Goal: Task Accomplishment & Management: Manage account settings

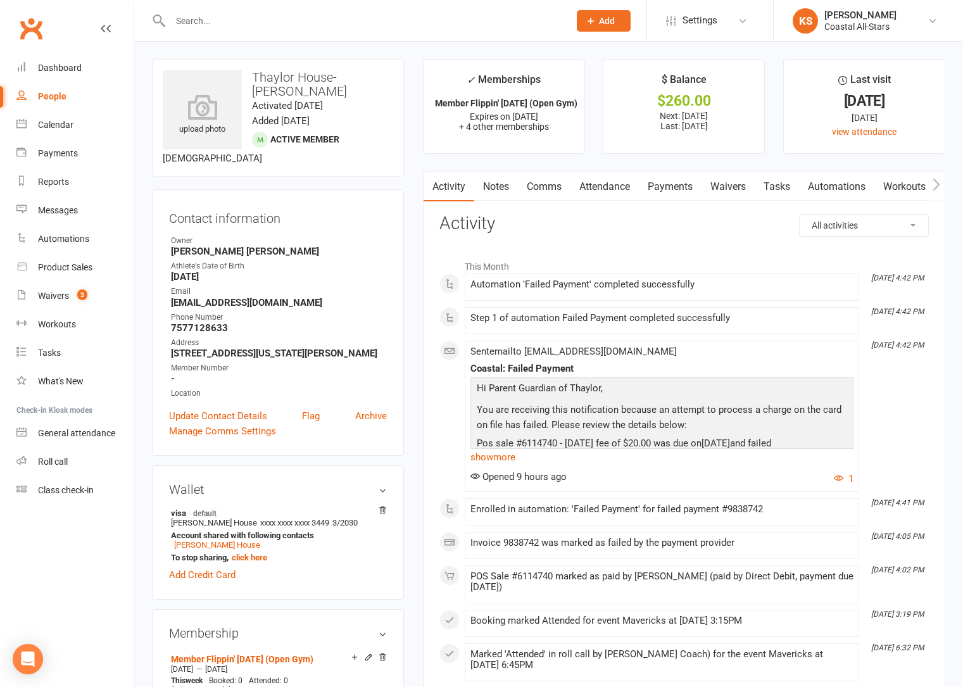
click at [671, 192] on link "Payments" at bounding box center [670, 186] width 63 height 29
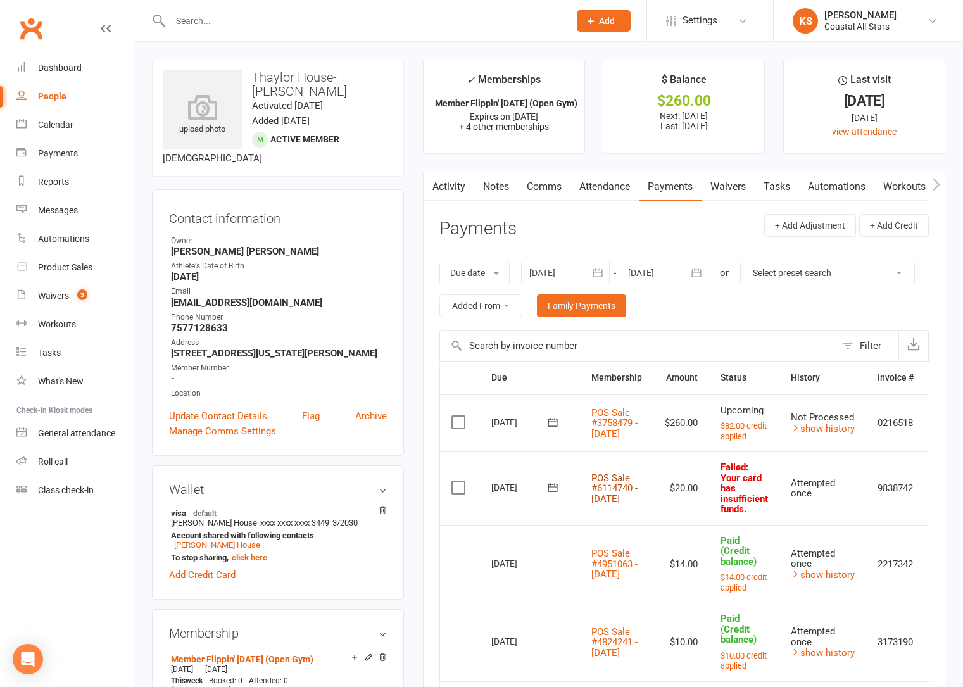
click at [612, 504] on link "POS Sale #6114740 - [DATE]" at bounding box center [614, 488] width 46 height 32
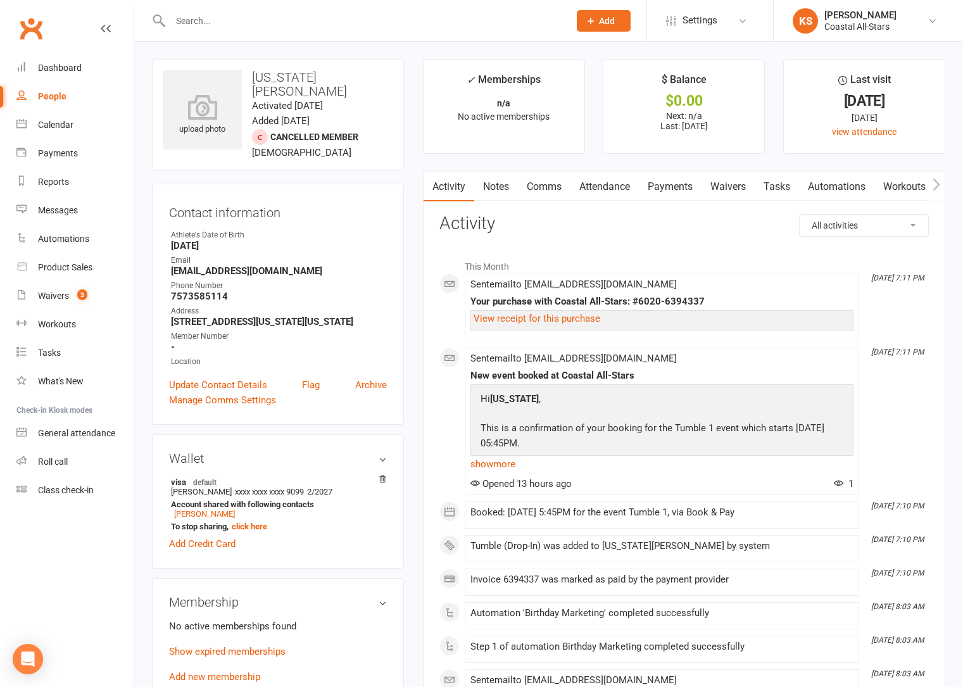
click at [670, 187] on link "Payments" at bounding box center [670, 186] width 63 height 29
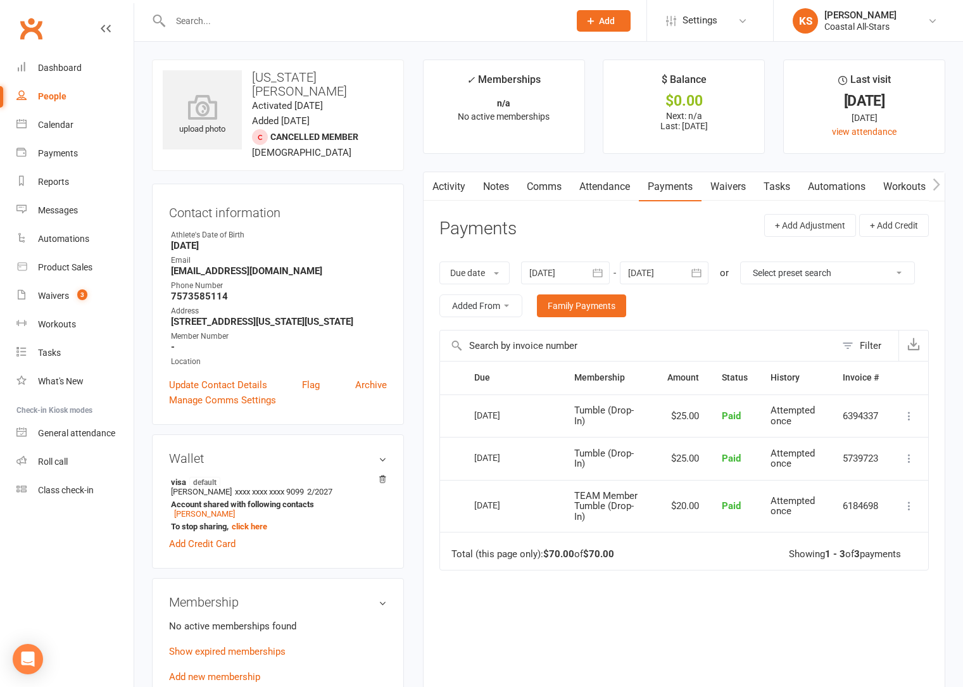
click at [935, 186] on icon "button" at bounding box center [936, 184] width 8 height 13
click at [864, 184] on link "Mobile App" at bounding box center [873, 186] width 68 height 29
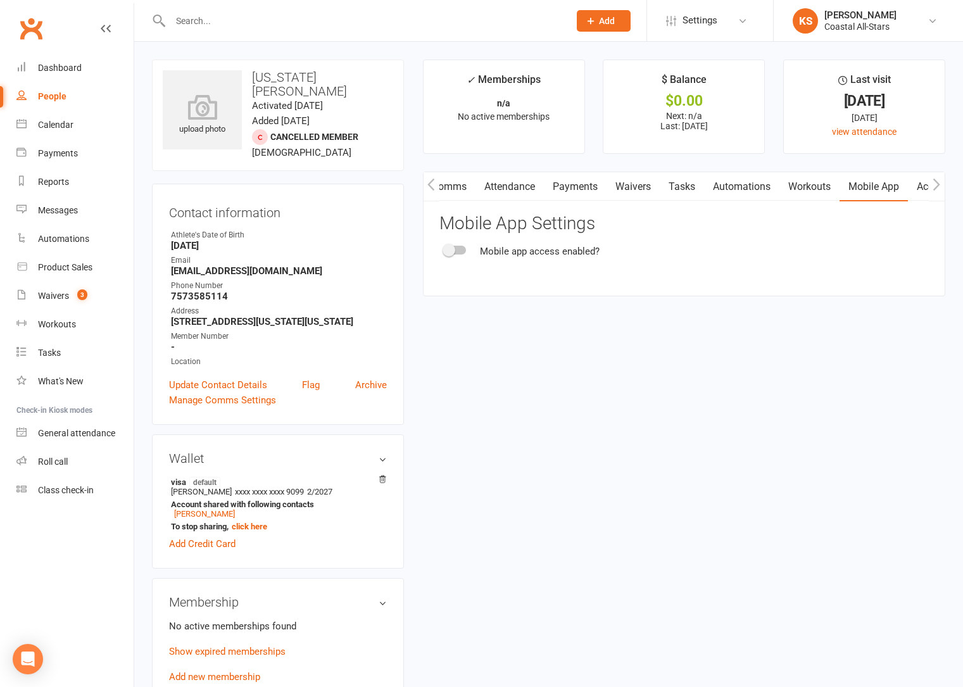
click at [444, 248] on span at bounding box center [448, 250] width 13 height 13
click at [444, 248] on input "checkbox" at bounding box center [444, 248] width 0 height 0
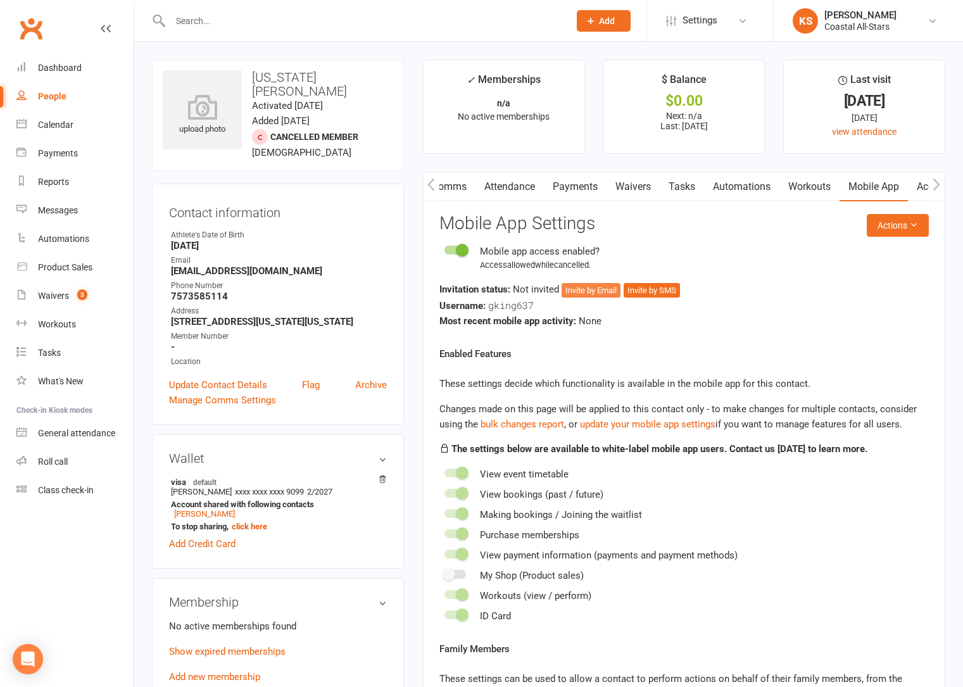
click at [599, 287] on button "Invite by Email" at bounding box center [590, 290] width 59 height 15
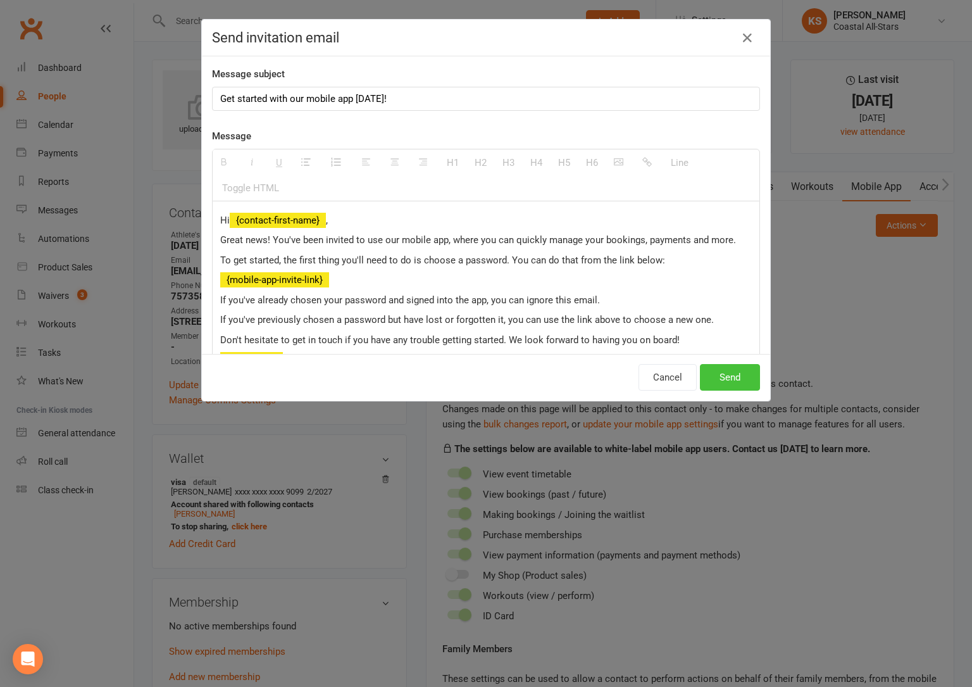
click at [742, 380] on button "Send" at bounding box center [730, 377] width 60 height 27
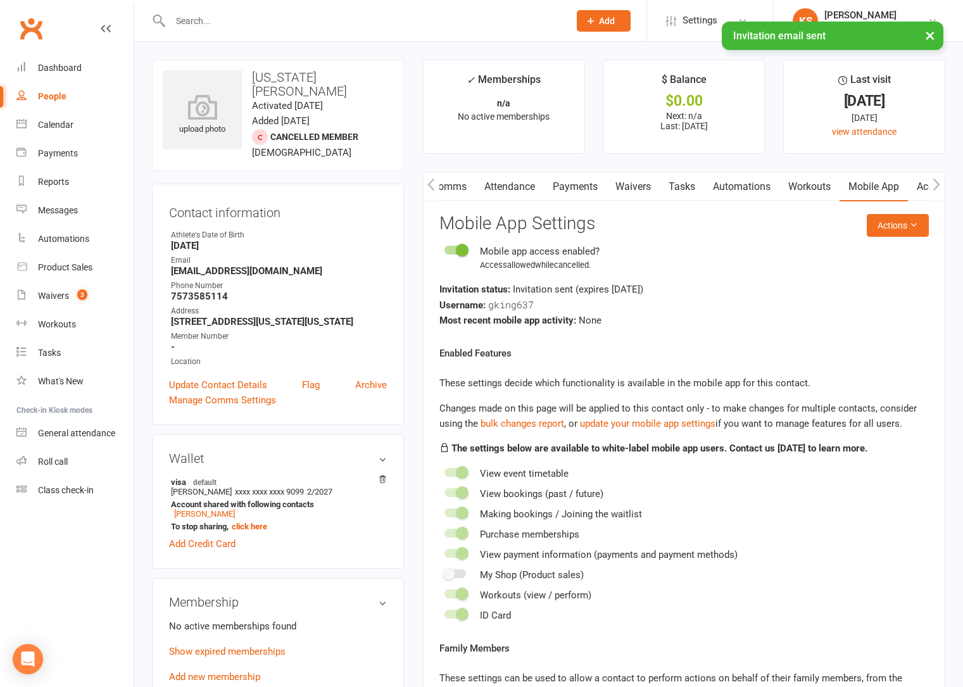
click at [640, 189] on link "Waivers" at bounding box center [632, 186] width 53 height 29
